Goal: Check status

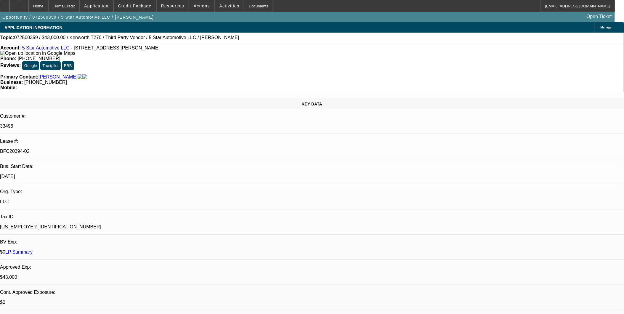
select select "0"
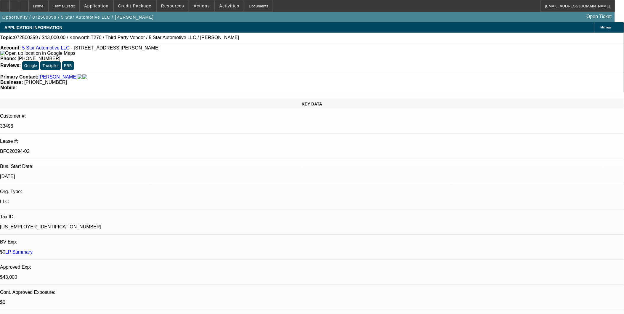
select select "0"
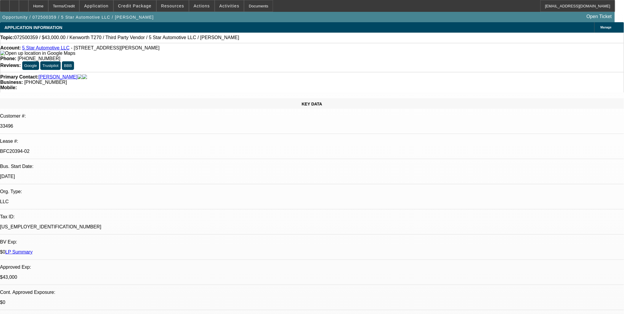
select select "0"
select select "1"
select select "6"
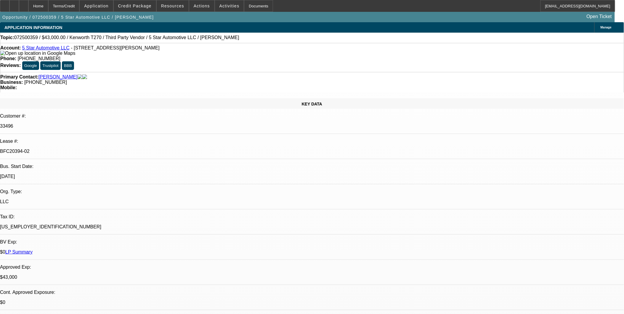
select select "1"
select select "6"
select select "1"
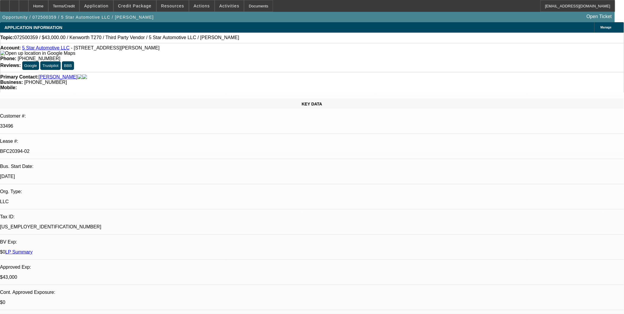
select select "6"
select select "1"
select select "6"
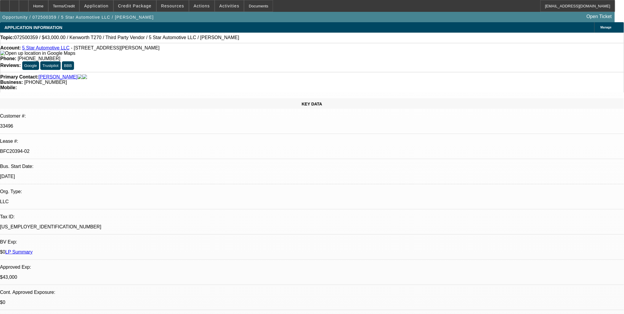
drag, startPoint x: 435, startPoint y: 138, endPoint x: 472, endPoint y: 144, distance: 37.2
drag, startPoint x: 465, startPoint y: 143, endPoint x: 573, endPoint y: 151, distance: 108.3
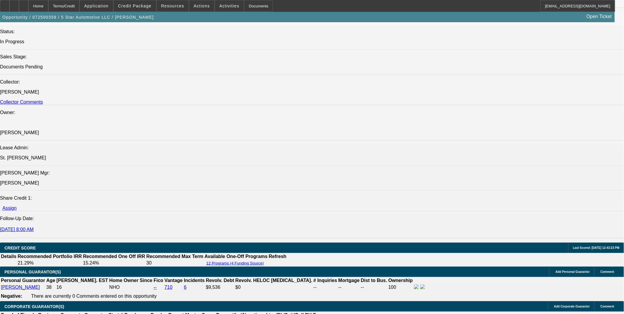
scroll to position [625, 0]
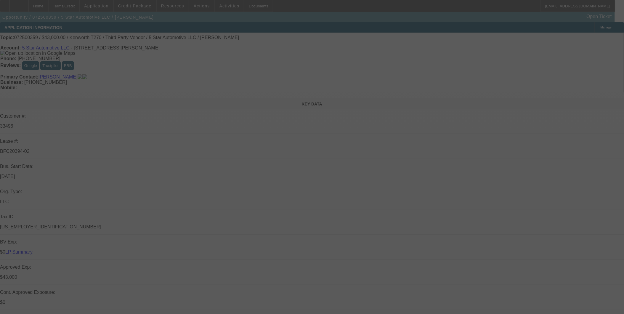
select select "0"
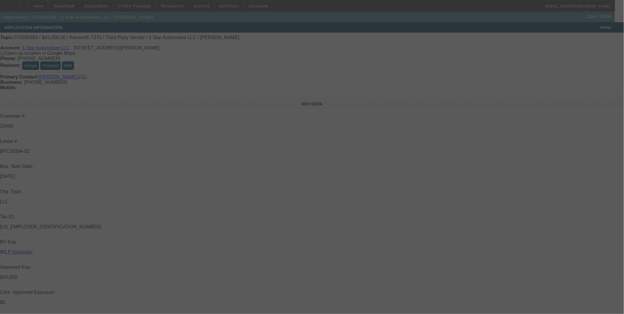
select select "0"
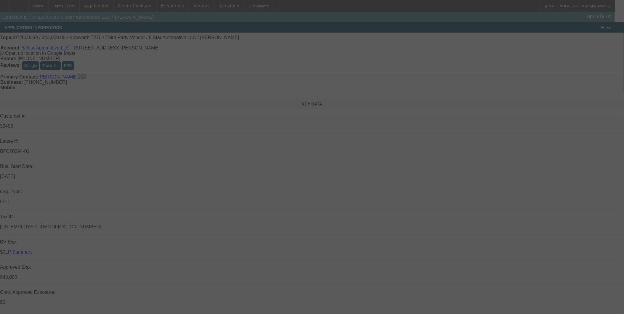
select select "0"
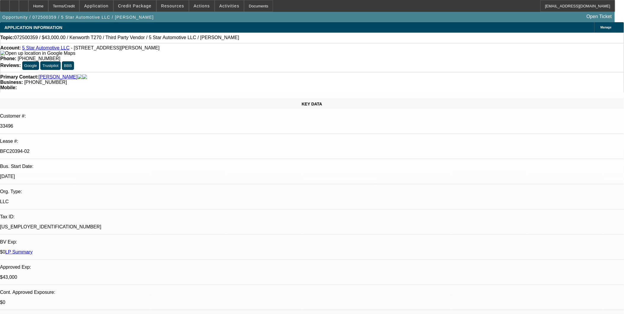
select select "1"
select select "6"
select select "1"
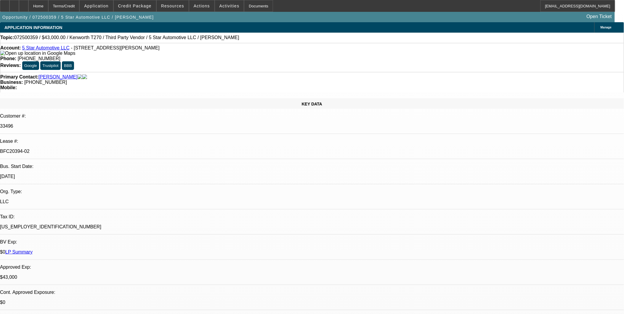
select select "6"
select select "1"
select select "6"
select select "1"
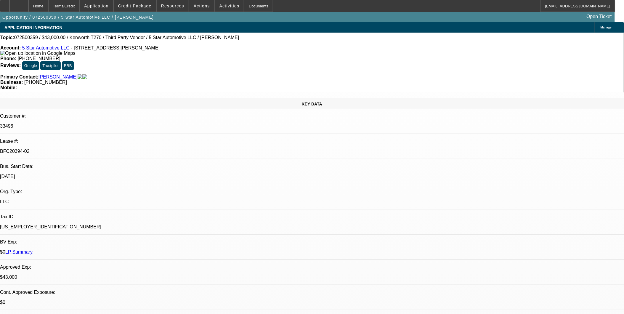
select select "1"
select select "6"
click at [145, 7] on span "Credit Package" at bounding box center [134, 6] width 33 height 5
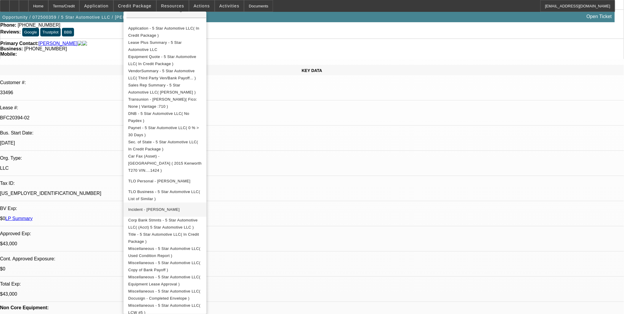
scroll to position [99, 0]
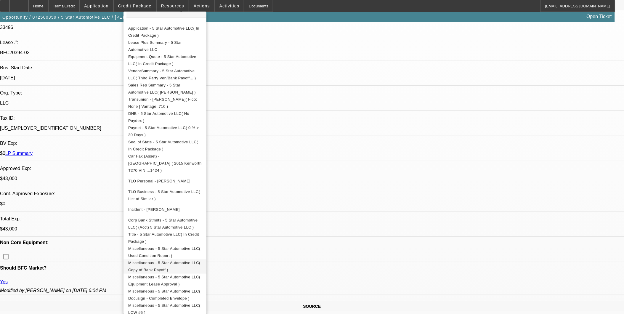
click at [200, 260] on span "Miscellaneous - 5 Star Automotive LLC( Copy of Bank Payoff )" at bounding box center [164, 266] width 72 height 12
